Goal: Information Seeking & Learning: Find specific fact

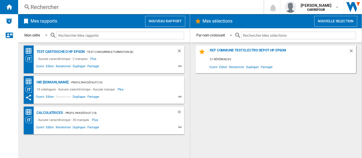
click at [68, 5] on div "Rechercher" at bounding box center [140, 7] width 218 height 8
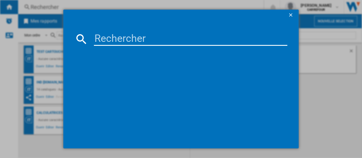
click at [99, 33] on input at bounding box center [190, 39] width 193 height 14
paste input "8004399325326"
type input "8004399325326"
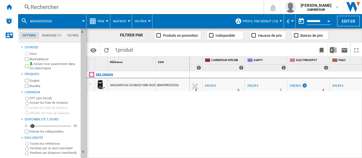
click at [293, 86] on div "298,98 €" at bounding box center [294, 86] width 11 height 4
click at [113, 9] on div "Rechercher" at bounding box center [140, 7] width 218 height 8
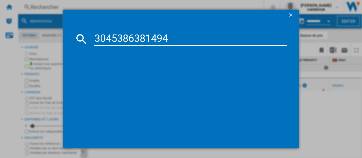
type input "3045386381494"
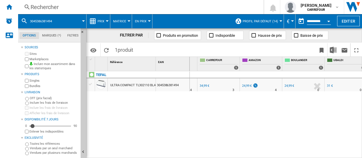
scroll to position [0, 61]
click at [247, 85] on div "24,99 €" at bounding box center [249, 86] width 10 height 4
click at [292, 87] on div "24,99 €" at bounding box center [291, 86] width 10 height 4
click at [72, 7] on div "Rechercher" at bounding box center [140, 7] width 218 height 8
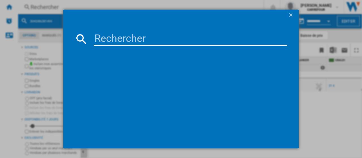
type input "3016667242612"
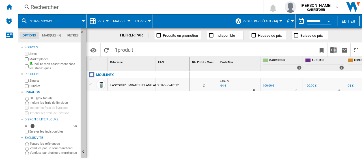
click at [67, 4] on div "Rechercher" at bounding box center [140, 7] width 218 height 8
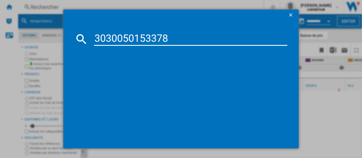
type input "3030050153378"
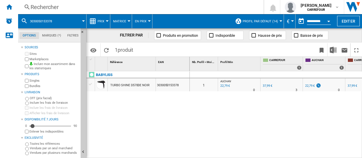
click at [308, 86] on div "22,79 €" at bounding box center [310, 86] width 10 height 4
click at [95, 5] on div "Rechercher" at bounding box center [140, 7] width 218 height 8
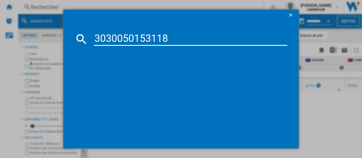
type input "3030050153118"
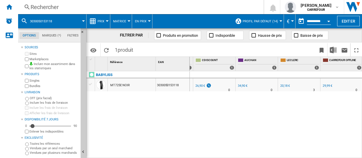
scroll to position [0, 110]
click at [284, 85] on div "20,18 €" at bounding box center [285, 86] width 10 height 4
drag, startPoint x: 40, startPoint y: 12, endPoint x: 45, endPoint y: 11, distance: 5.8
click at [39, 12] on div "Rechercher Rechercher 0 [PERSON_NAME] [GEOGRAPHIC_DATA] [GEOGRAPHIC_DATA] Mes p…" at bounding box center [190, 7] width 344 height 14
click at [46, 9] on div "Rechercher" at bounding box center [140, 7] width 218 height 8
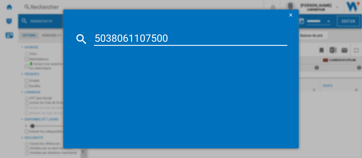
type input "5038061107500"
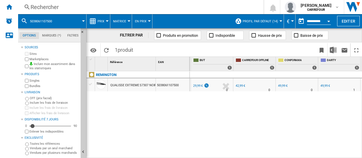
scroll to position [0, 174]
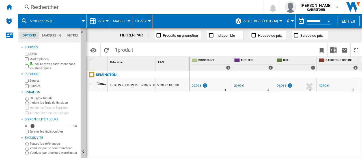
click at [235, 85] on div "29,99 €" at bounding box center [239, 86] width 10 height 4
click at [60, 5] on div "Rechercher" at bounding box center [140, 7] width 218 height 8
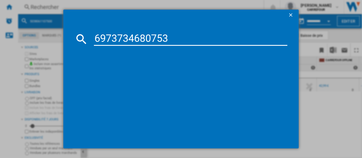
type input "6973734680753"
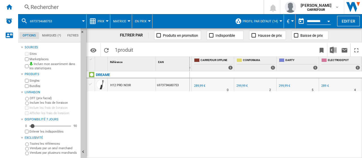
scroll to position [0, 239]
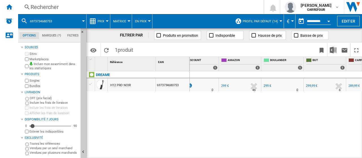
click at [307, 87] on div "299,99 €" at bounding box center [311, 86] width 11 height 4
click at [45, 6] on div "Rechercher" at bounding box center [140, 7] width 218 height 8
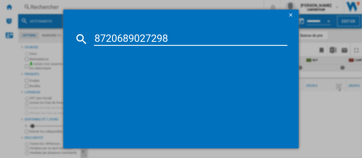
type input "8720689027298"
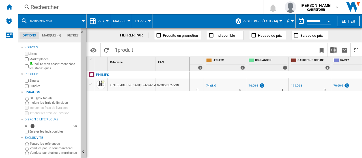
scroll to position [0, 195]
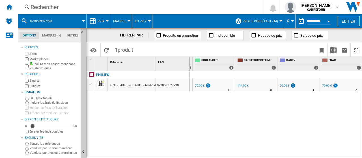
click at [283, 85] on div "79,99 €" at bounding box center [285, 86] width 10 height 4
click at [101, 4] on div "Rechercher" at bounding box center [140, 7] width 218 height 8
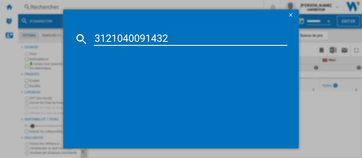
type input "3121040091432"
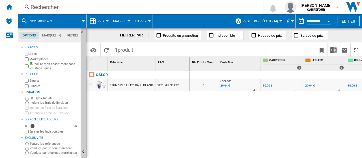
click at [306, 86] on div "39,94 €" at bounding box center [310, 86] width 10 height 4
click at [79, 3] on div "Rechercher" at bounding box center [140, 7] width 218 height 8
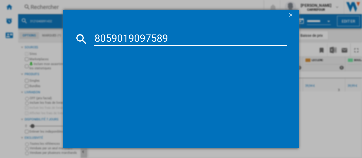
type input "8059019097589"
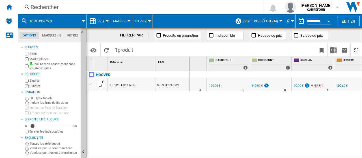
scroll to position [0, 55]
click at [294, 87] on div "99,99 €" at bounding box center [298, 86] width 10 height 4
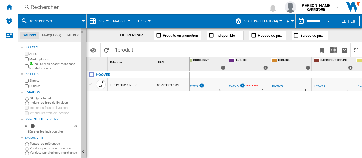
scroll to position [0, 120]
click at [78, 5] on div "Rechercher" at bounding box center [140, 7] width 218 height 8
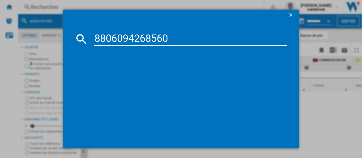
type input "8806094268560"
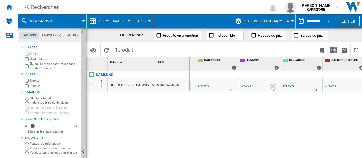
scroll to position [0, 75]
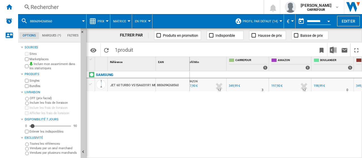
click at [277, 84] on div "197,90 €" at bounding box center [276, 86] width 12 height 6
click at [315, 86] on div "198,99 €" at bounding box center [318, 86] width 11 height 4
drag, startPoint x: 56, startPoint y: 2, endPoint x: 105, endPoint y: 19, distance: 52.0
click at [56, 2] on div "Rechercher Rechercher 0 [PERSON_NAME] [GEOGRAPHIC_DATA] [GEOGRAPHIC_DATA] Mes p…" at bounding box center [190, 7] width 344 height 14
click at [89, 4] on div "Rechercher" at bounding box center [140, 7] width 218 height 8
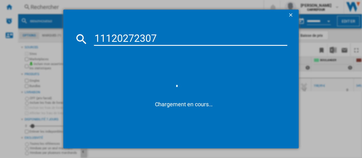
click at [96, 36] on input "11120272307" at bounding box center [190, 39] width 193 height 14
type input "0011120272307"
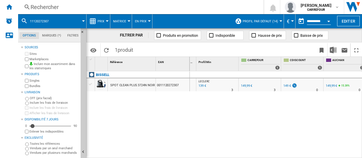
scroll to position [0, 23]
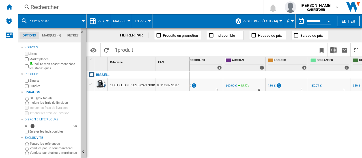
click at [274, 86] on div "139 €" at bounding box center [272, 86] width 8 height 4
click at [81, 8] on div "Rechercher" at bounding box center [140, 7] width 218 height 8
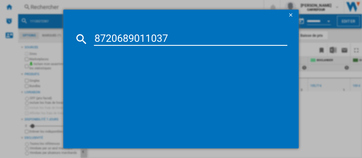
type input "8720689011037"
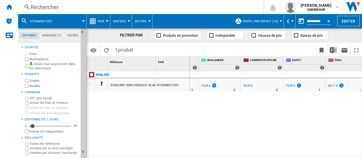
click at [290, 85] on div "79,99 €" at bounding box center [290, 86] width 10 height 4
click at [86, 6] on div "Rechercher" at bounding box center [140, 7] width 218 height 8
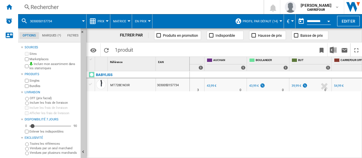
scroll to position [0, 99]
click at [251, 86] on div "43,99 €" at bounding box center [253, 86] width 10 height 4
click at [299, 84] on div "39,99 €" at bounding box center [295, 86] width 10 height 4
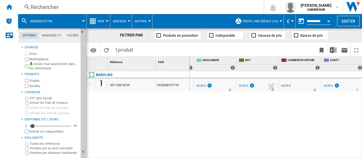
scroll to position [0, 195]
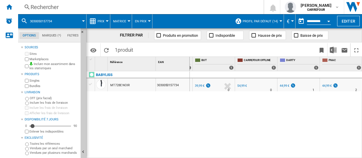
click at [75, 7] on div "Rechercher" at bounding box center [140, 7] width 218 height 8
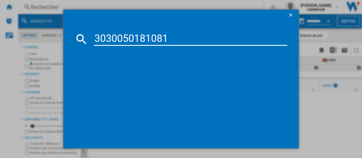
type input "3030050181081"
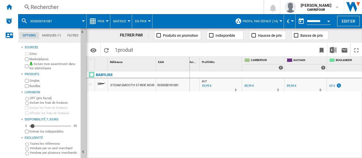
scroll to position [0, 20]
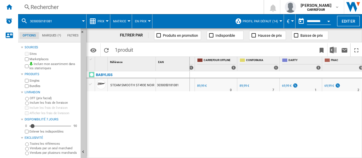
click at [281, 85] on div "FR DARTY -22.2 % 69,99 € % N/A 1 FR DARTY" at bounding box center [301, 86] width 40 height 13
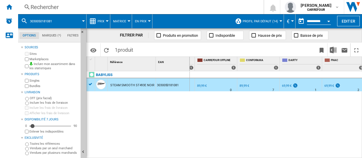
click at [282, 85] on div "69,99 €" at bounding box center [287, 86] width 10 height 4
click at [69, 6] on div "Rechercher" at bounding box center [140, 7] width 218 height 8
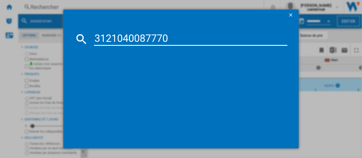
type input "3121040087770"
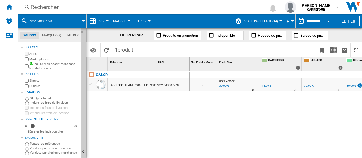
scroll to position [0, 42]
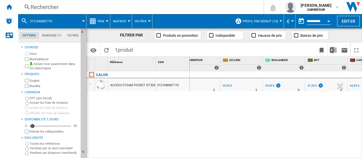
click at [270, 86] on div "39,99 €" at bounding box center [270, 86] width 10 height 4
click at [268, 85] on div "39,99 €" at bounding box center [270, 86] width 10 height 4
